Goal: Transaction & Acquisition: Purchase product/service

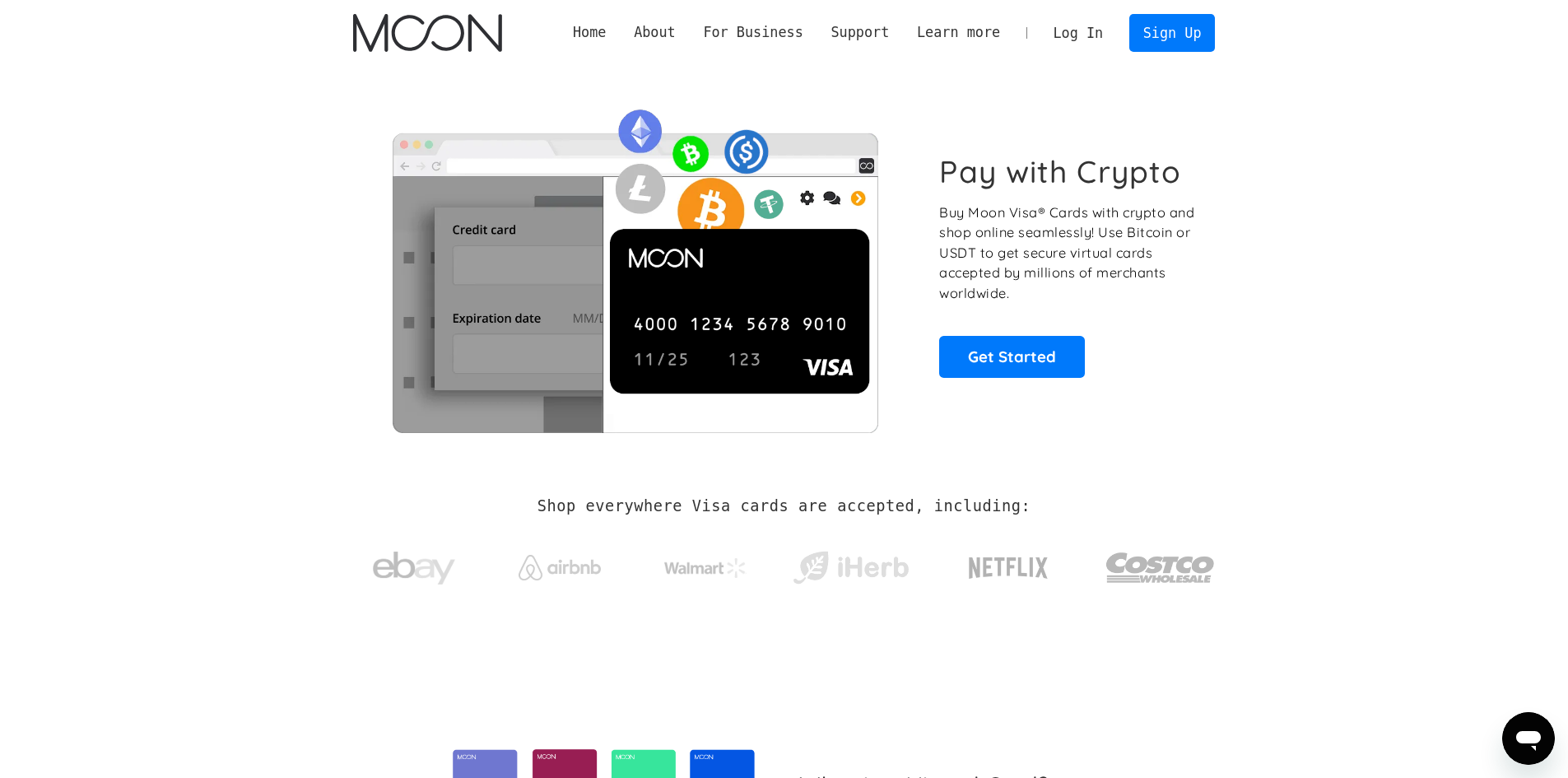
click at [0, 162] on section "Pay with Crypto Buy Moon Visa® Cards with crypto and shop online seamlessly! Us…" at bounding box center [784, 265] width 1568 height 399
click at [1087, 45] on link "Log In" at bounding box center [1078, 33] width 78 height 36
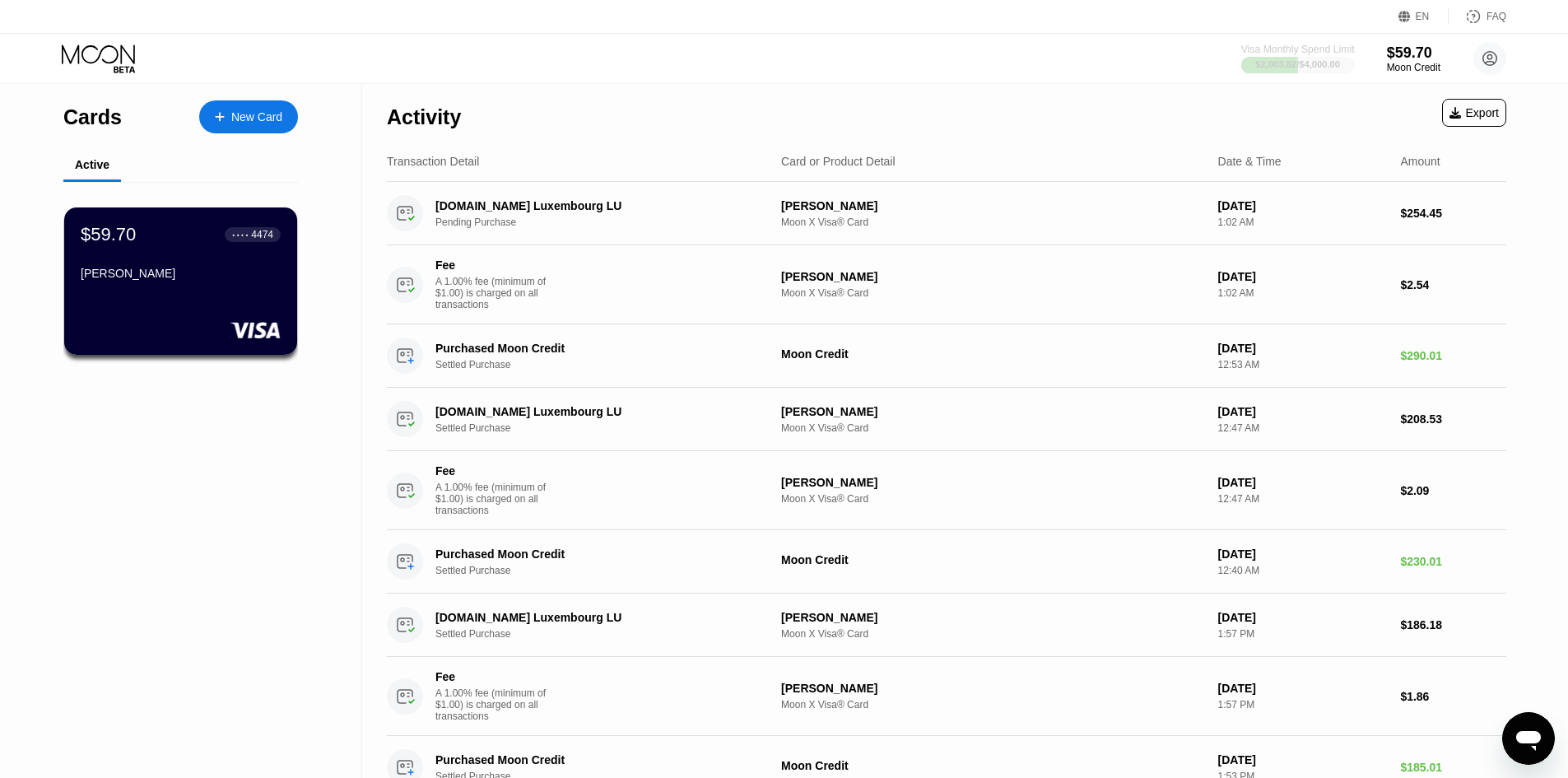
click at [1310, 65] on div "$2,003.82 / $4,000.00" at bounding box center [1298, 64] width 85 height 10
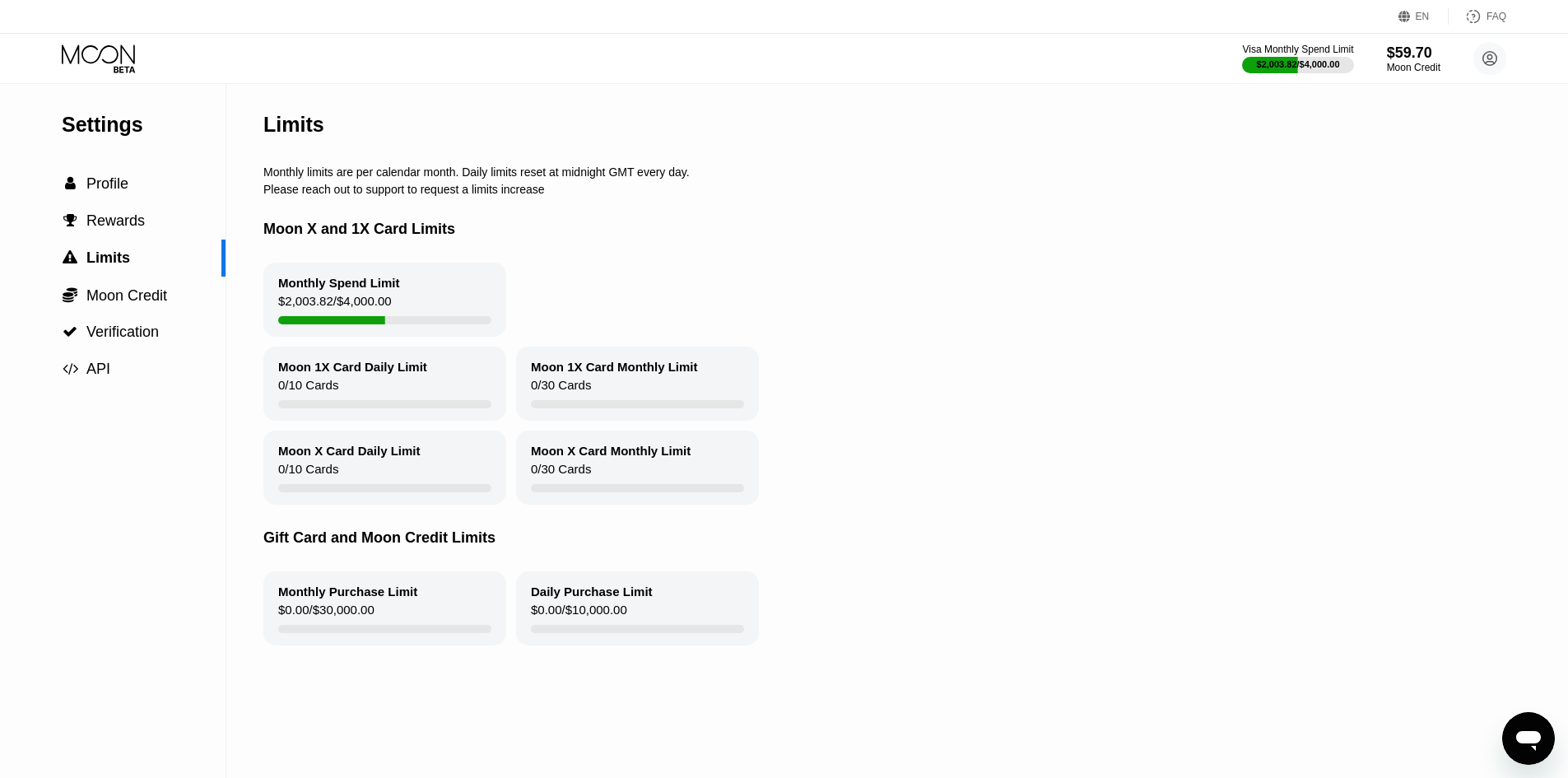
click at [104, 67] on icon at bounding box center [100, 59] width 77 height 29
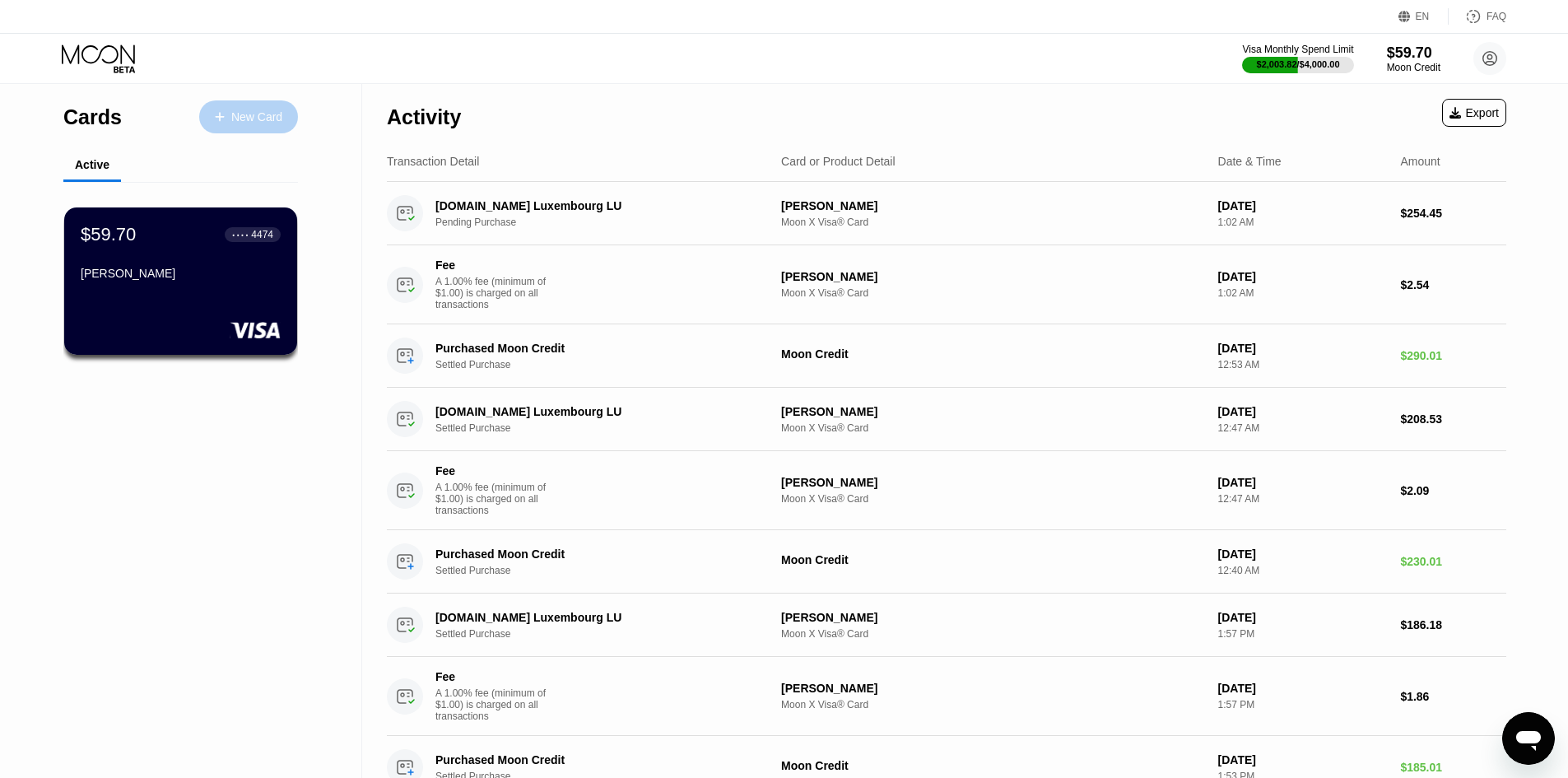
click at [272, 123] on div "New Card" at bounding box center [256, 117] width 51 height 14
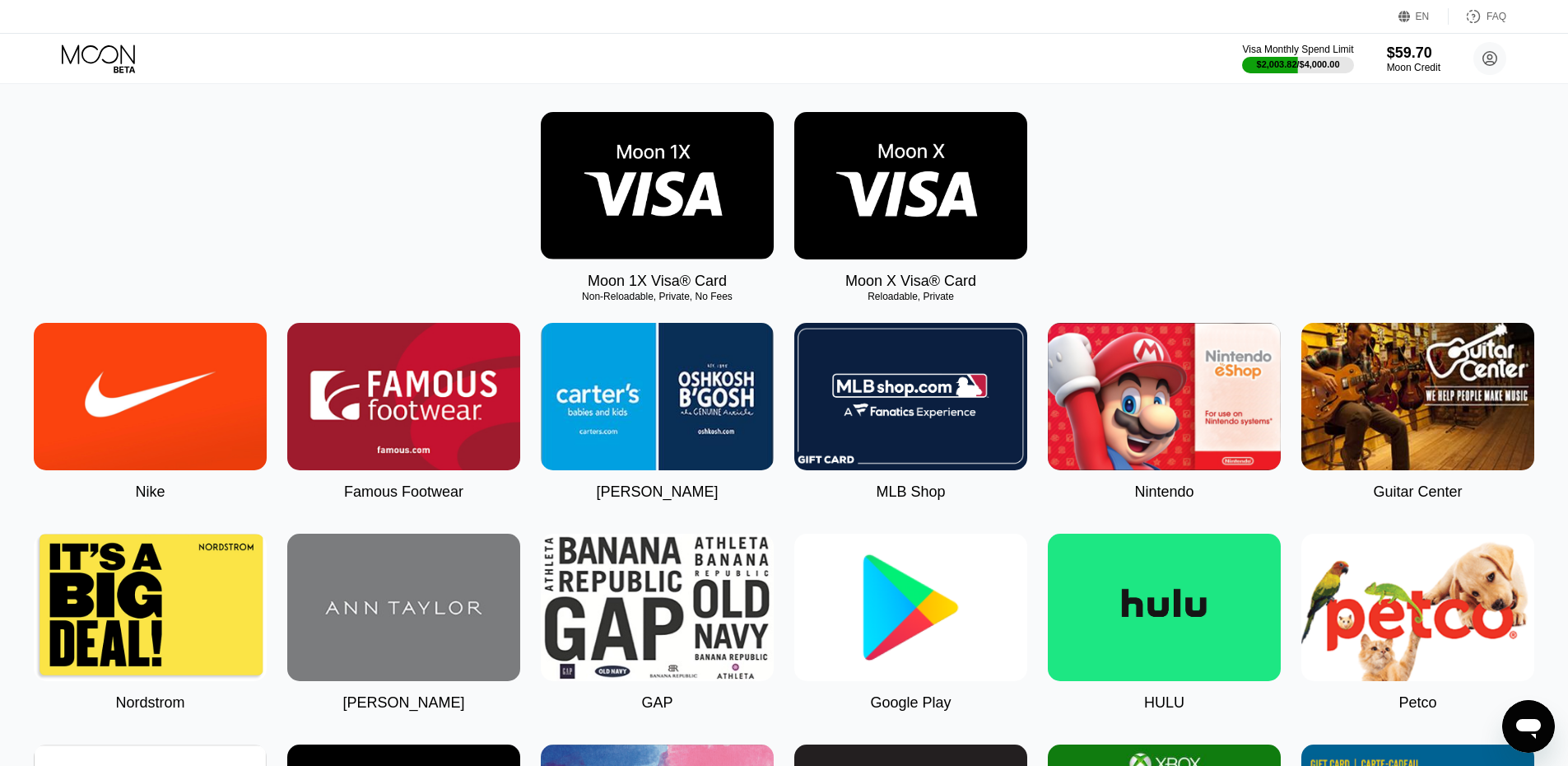
scroll to position [140, 0]
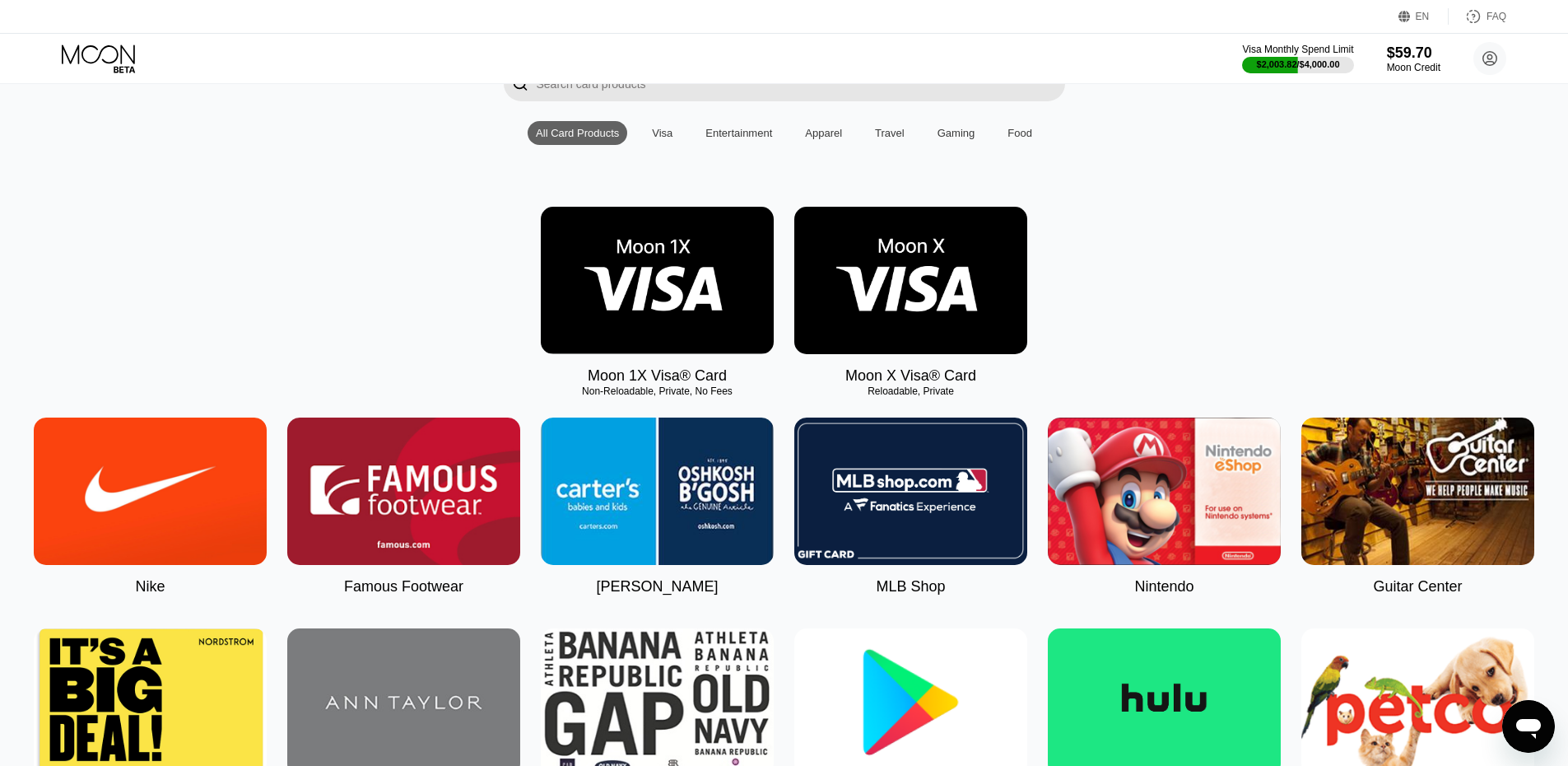
click at [976, 264] on img at bounding box center [911, 281] width 233 height 148
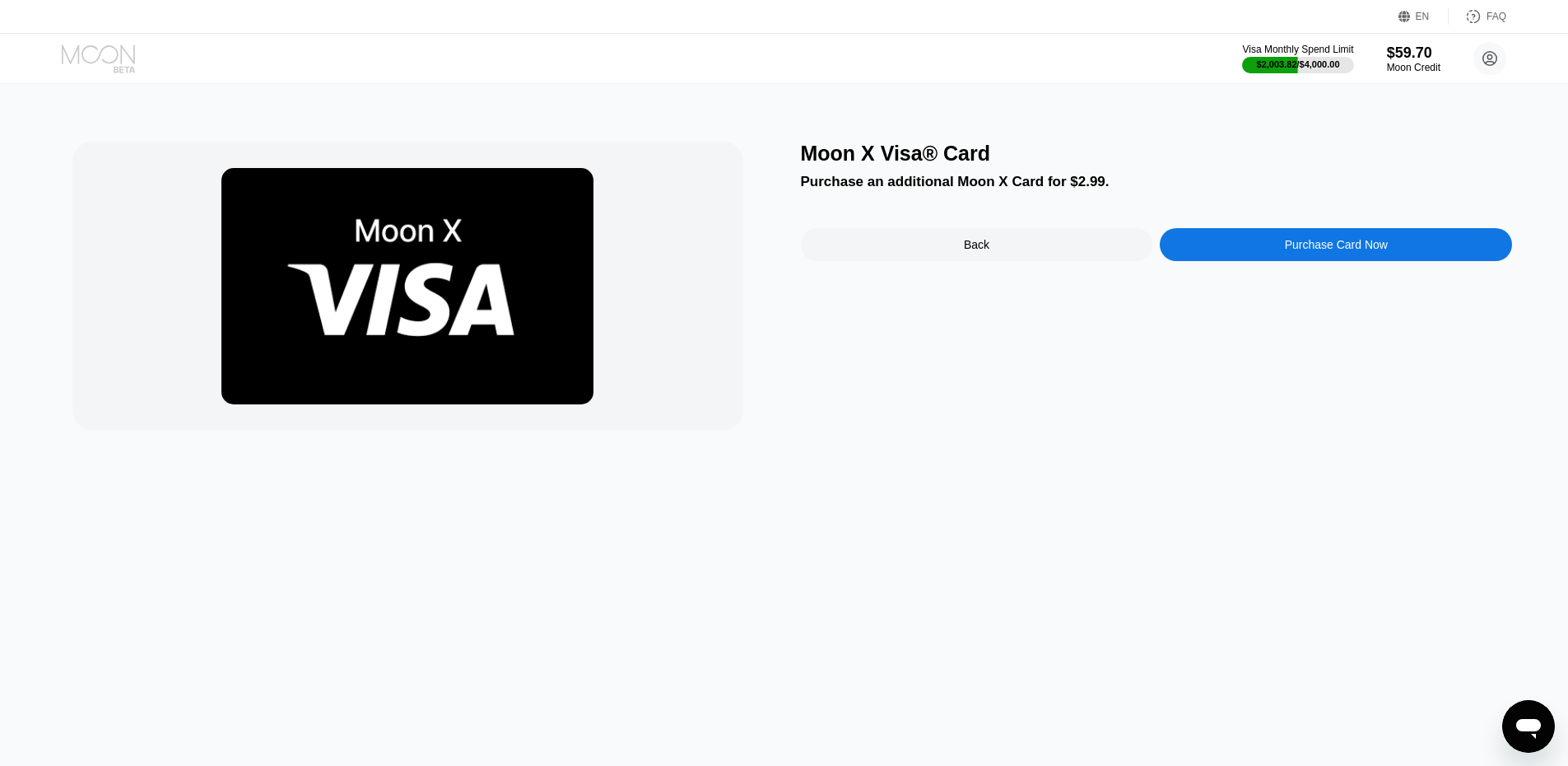
click at [79, 61] on icon at bounding box center [100, 59] width 77 height 29
